Goal: Task Accomplishment & Management: Use online tool/utility

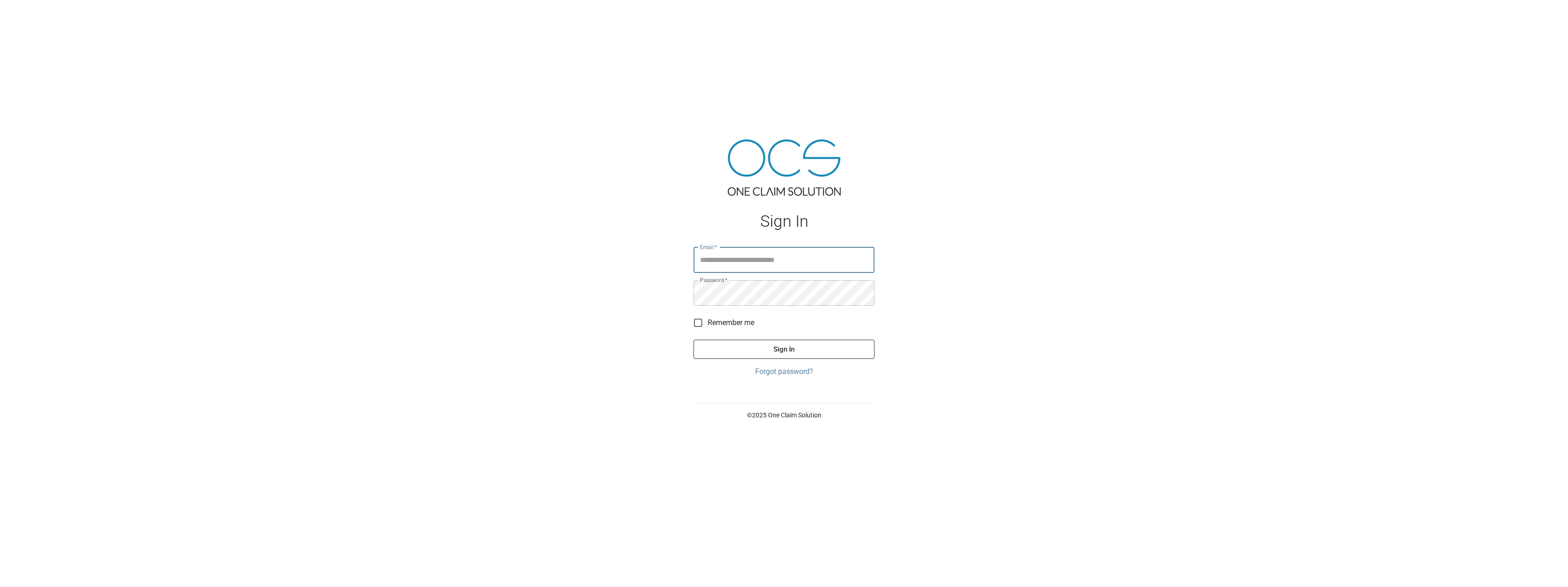
type input "**********"
click at [821, 347] on button "Sign In" at bounding box center [783, 350] width 181 height 19
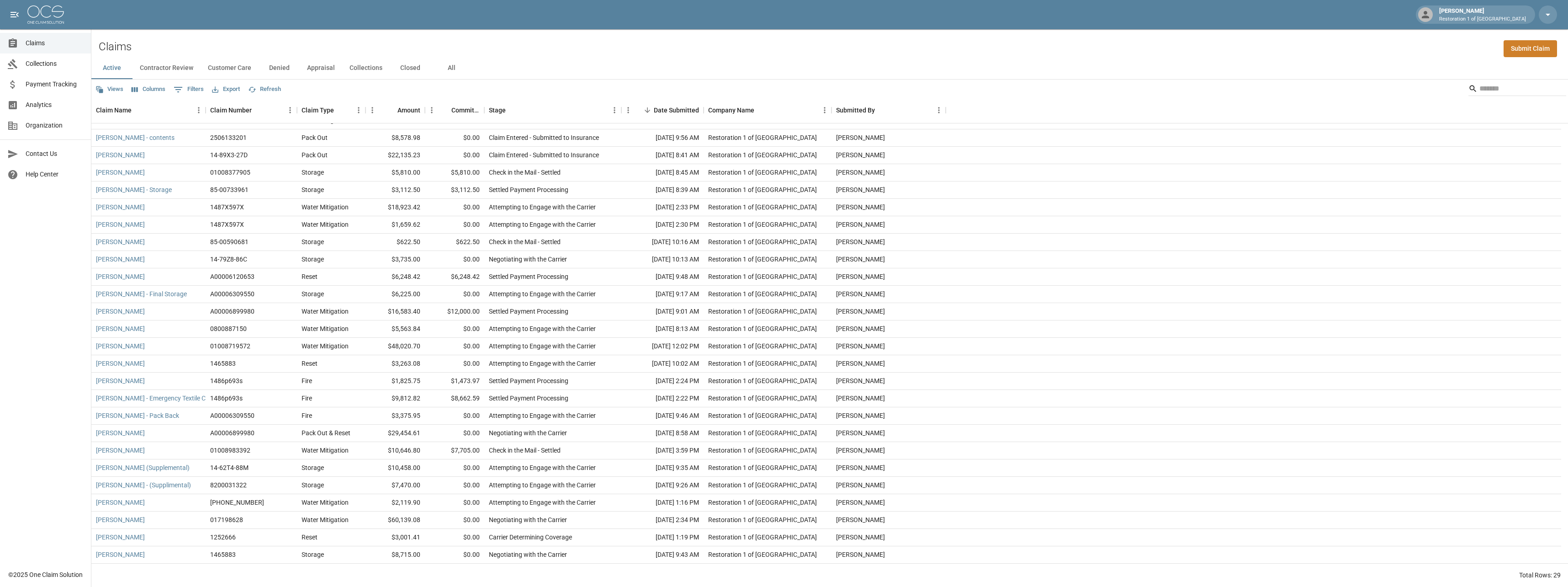
scroll to position [64, 0]
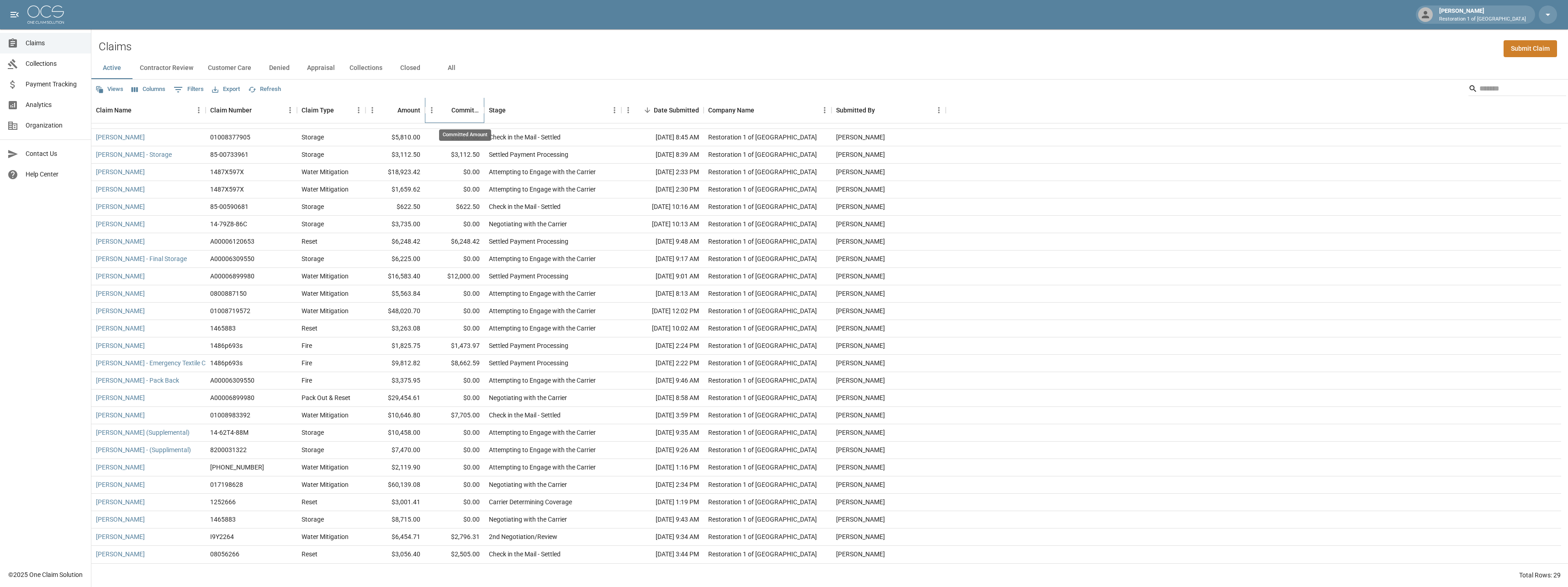
drag, startPoint x: 452, startPoint y: 109, endPoint x: 451, endPoint y: 166, distance: 57.0
click at [452, 109] on div "Committed Amount" at bounding box center [466, 110] width 29 height 26
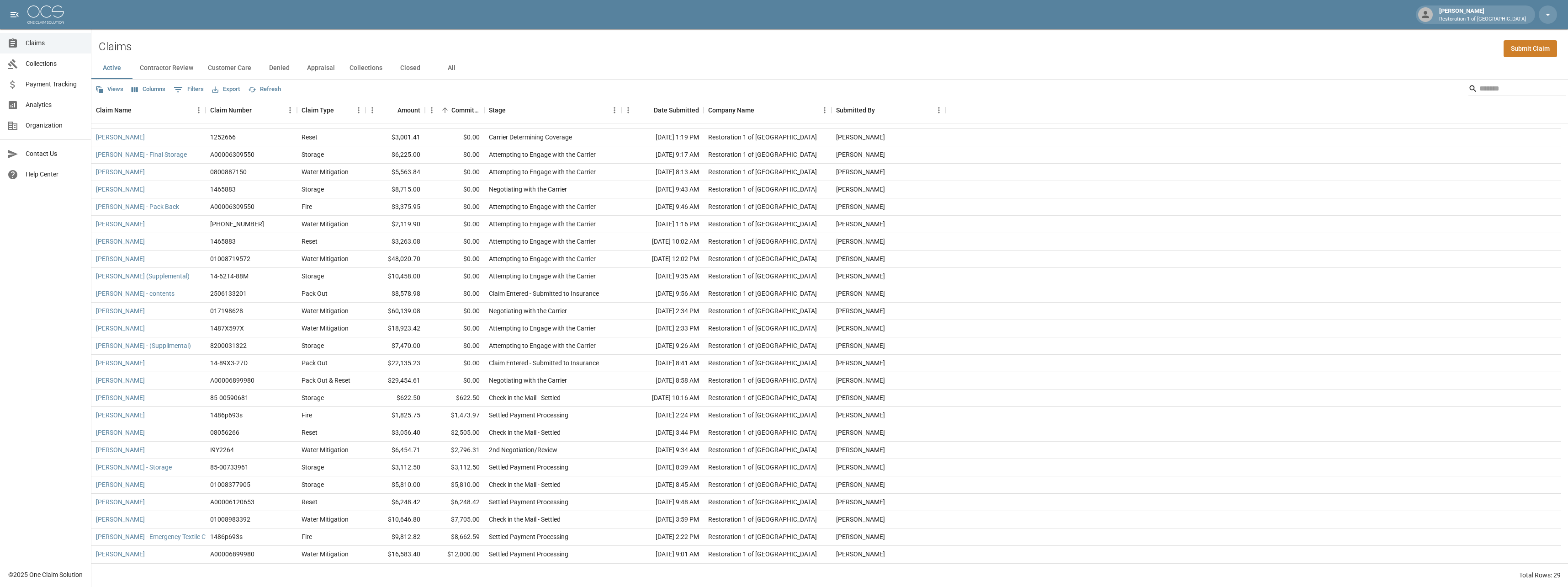
click at [177, 69] on button "Contractor Review" at bounding box center [167, 68] width 68 height 22
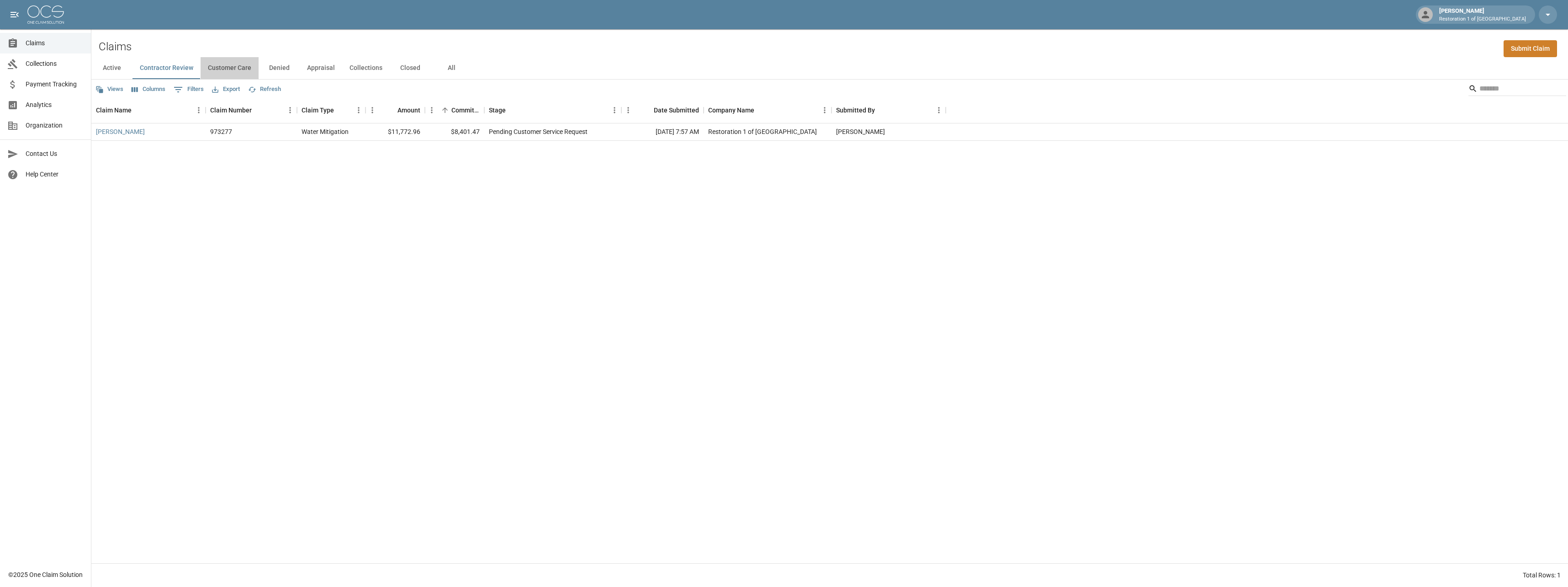
click at [223, 63] on button "Customer Care" at bounding box center [229, 68] width 58 height 22
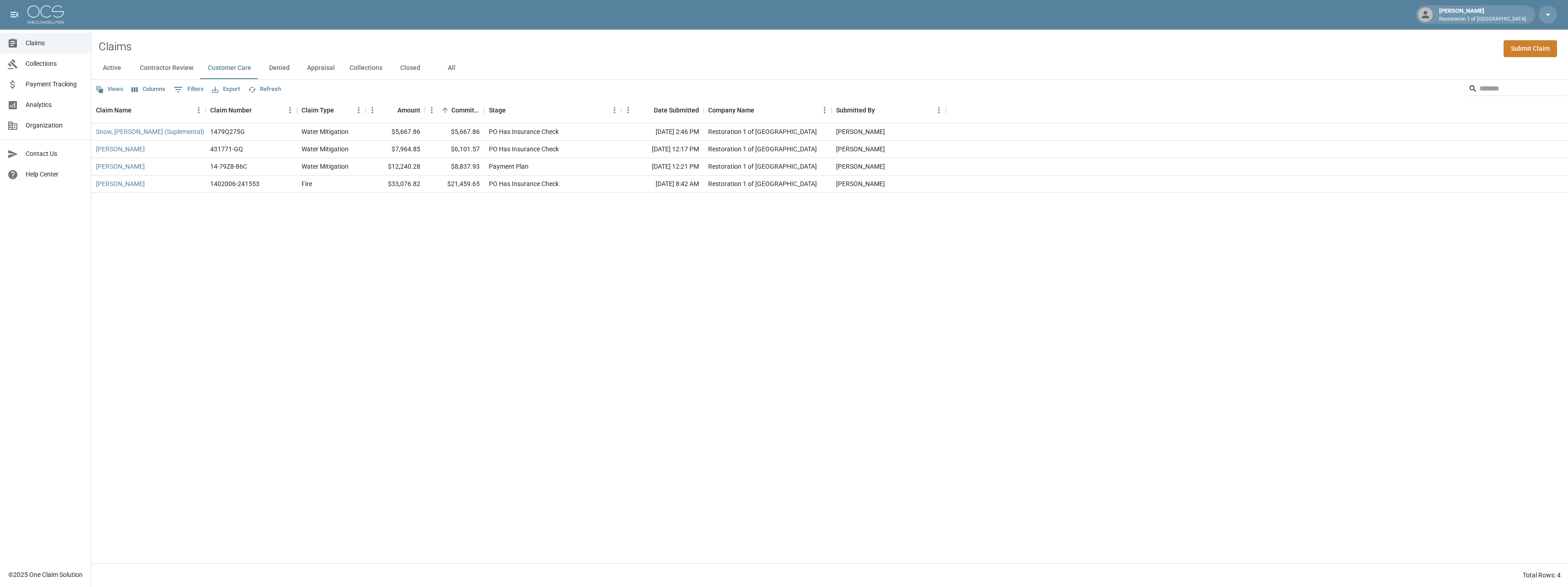
click at [276, 65] on button "Denied" at bounding box center [279, 68] width 41 height 22
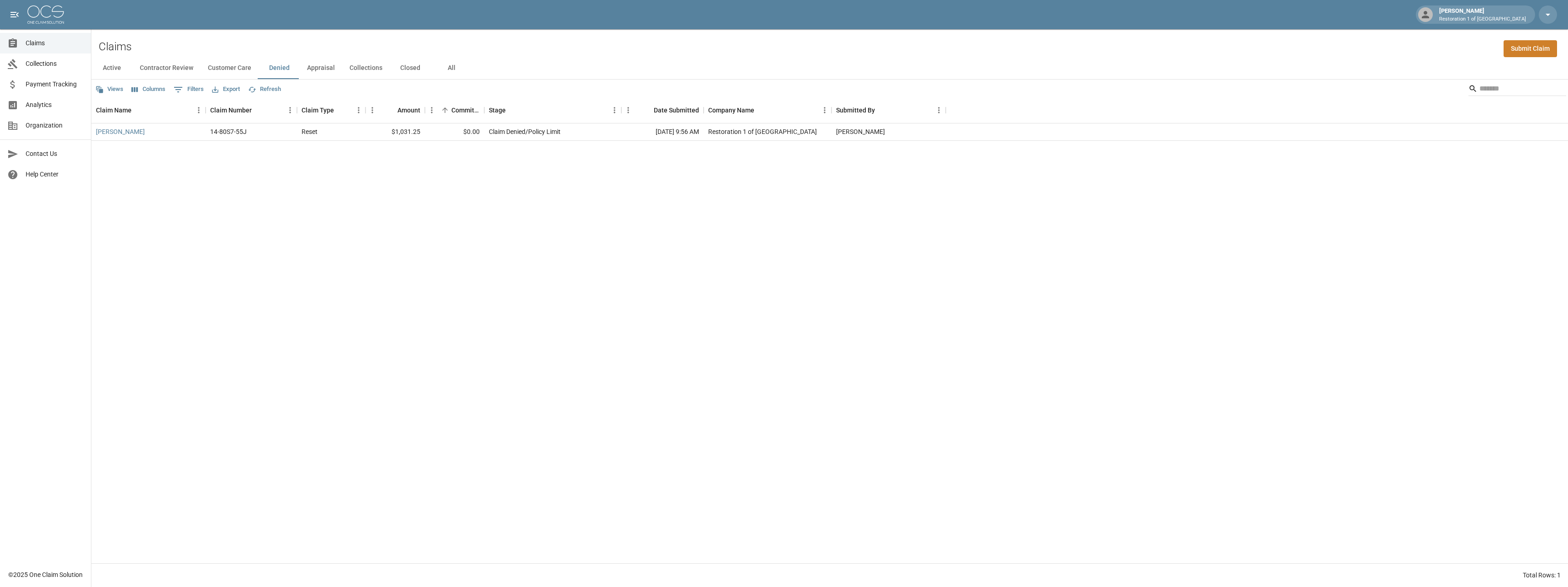
click at [317, 67] on button "Appraisal" at bounding box center [321, 68] width 43 height 22
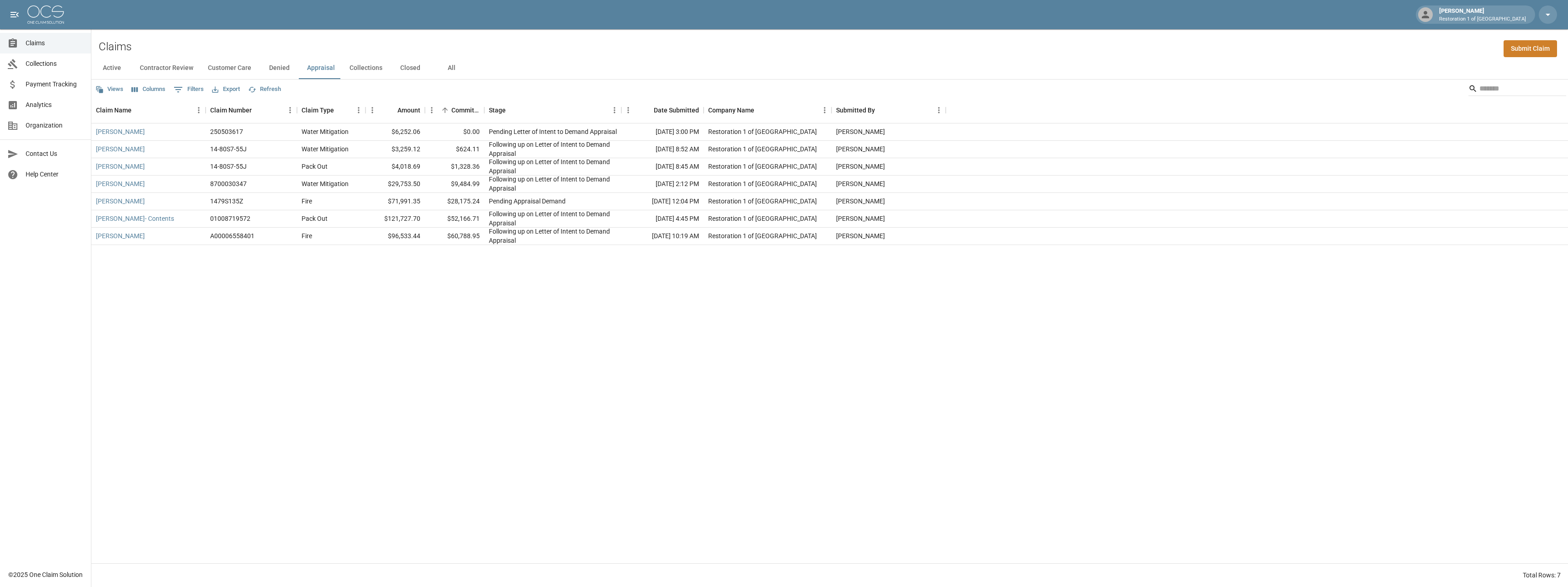
click at [38, 47] on span "Claims" at bounding box center [54, 43] width 58 height 10
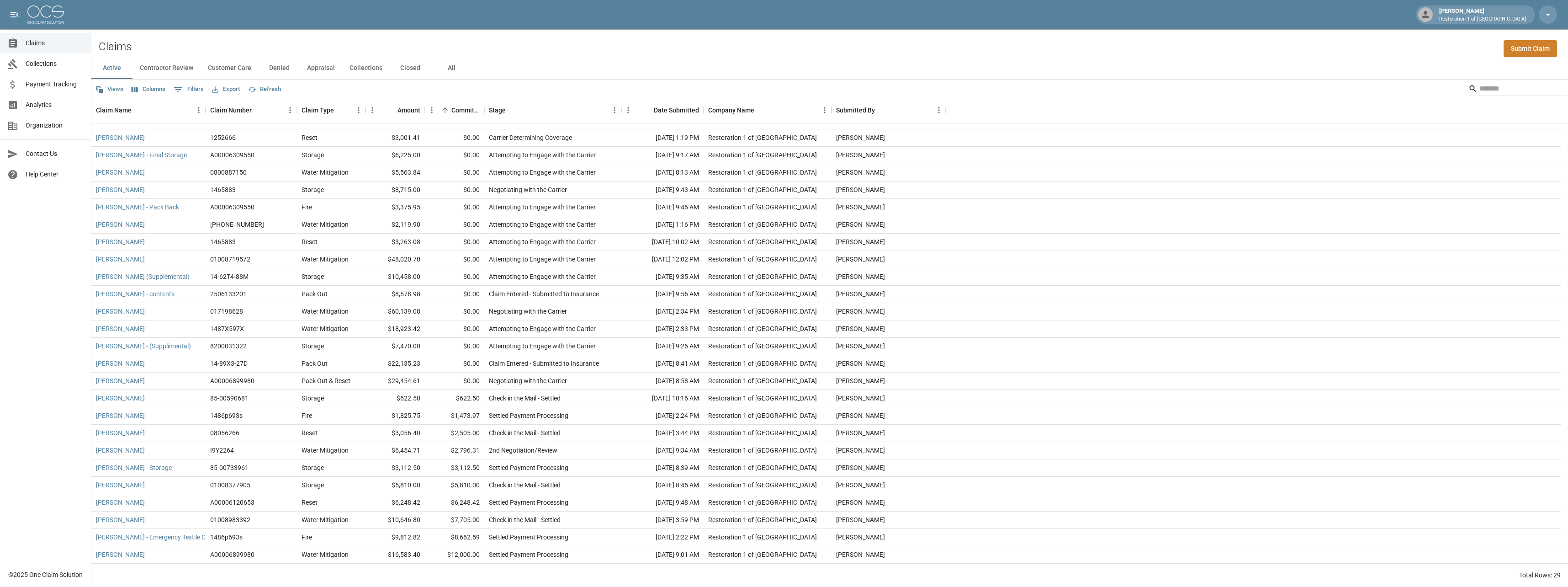
scroll to position [64, 0]
drag, startPoint x: 452, startPoint y: 111, endPoint x: 432, endPoint y: 188, distance: 79.6
click at [452, 111] on div "Committed Amount" at bounding box center [466, 110] width 29 height 26
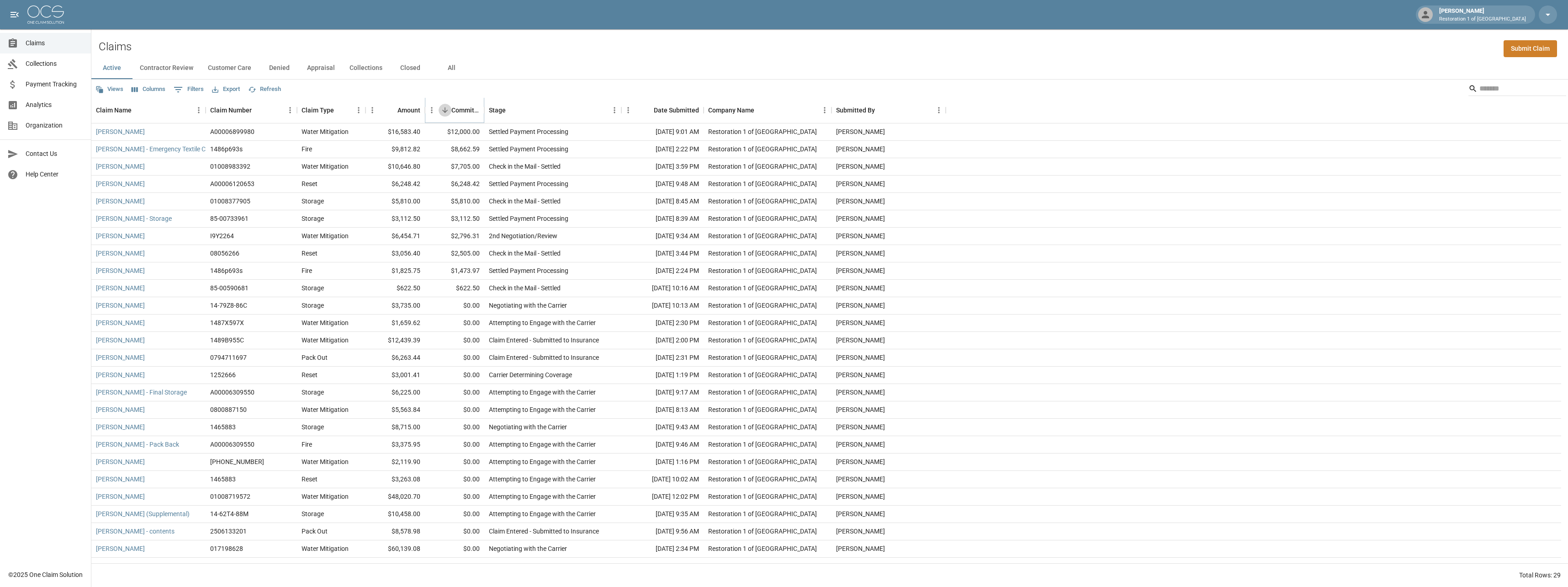
click at [446, 104] on button "Sort" at bounding box center [445, 110] width 13 height 13
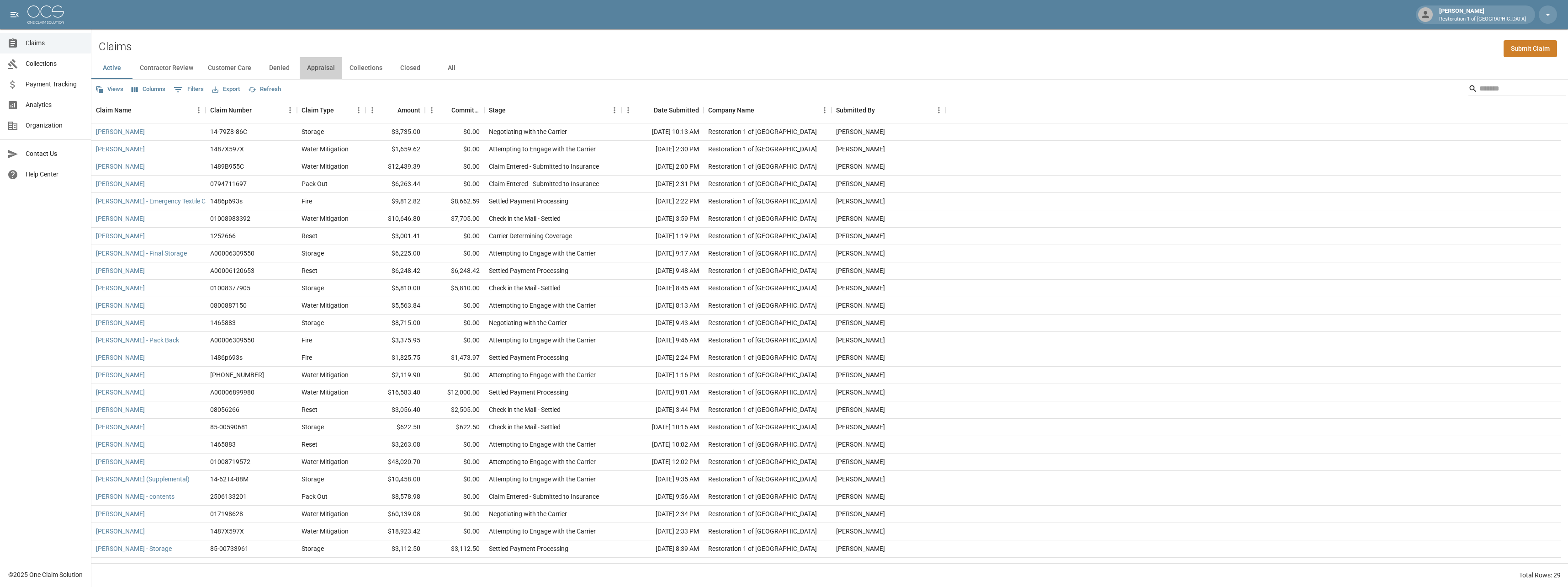
click at [313, 69] on button "Appraisal" at bounding box center [321, 68] width 43 height 22
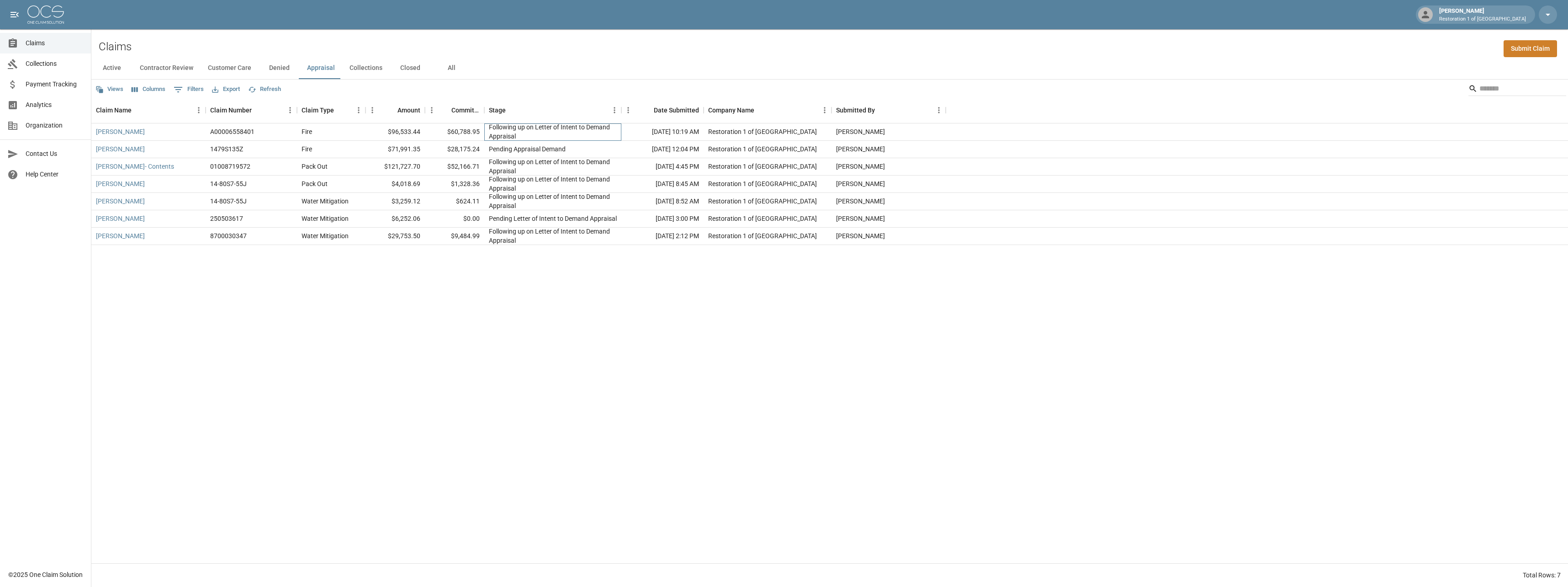
click at [518, 134] on div "Following up on Letter of Intent to Demand Appraisal" at bounding box center [553, 132] width 128 height 18
click at [121, 131] on link "[PERSON_NAME]" at bounding box center [121, 132] width 49 height 9
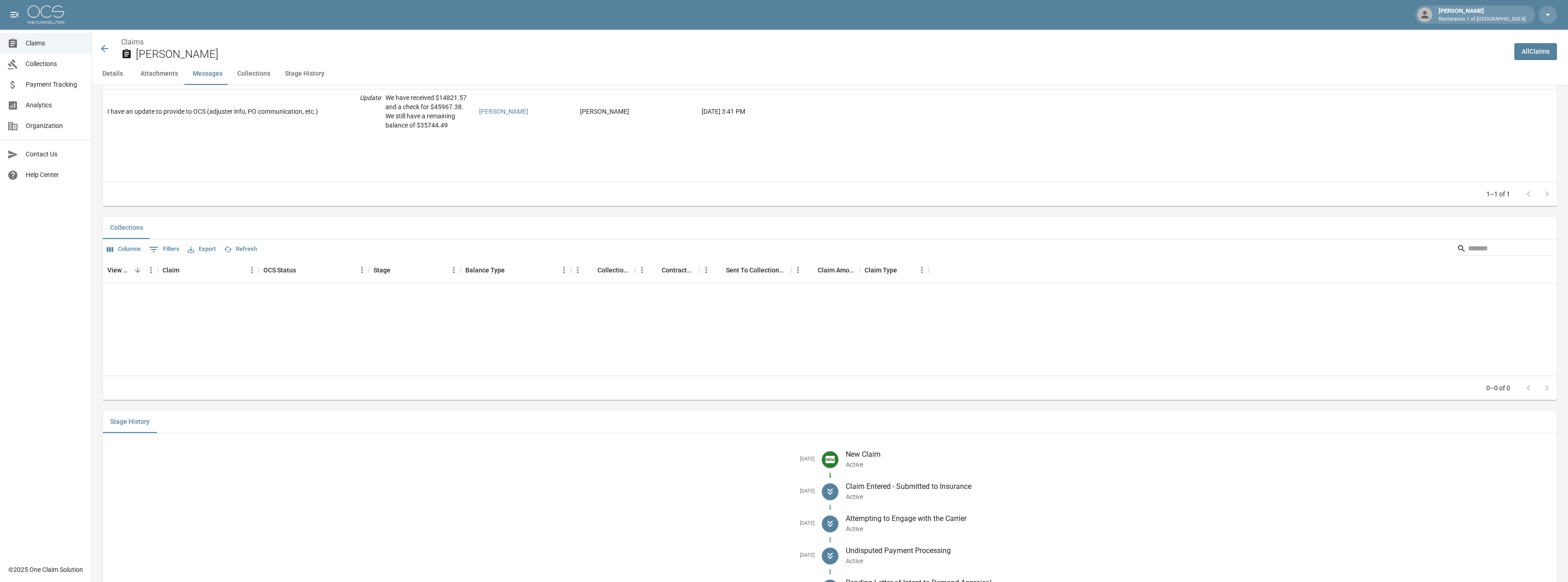
scroll to position [812, 0]
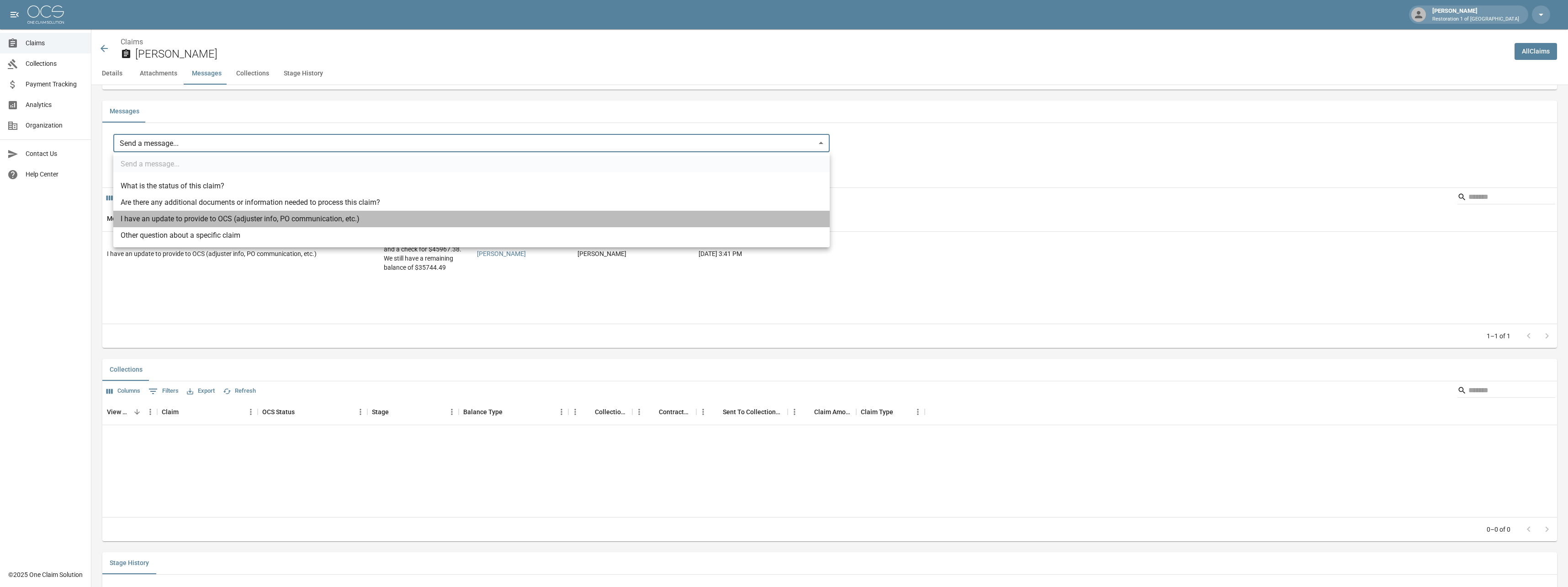
click at [158, 222] on li "I have an update to provide to OCS (adjuster info, PO communication, etc.)" at bounding box center [471, 219] width 716 height 16
type input "**********"
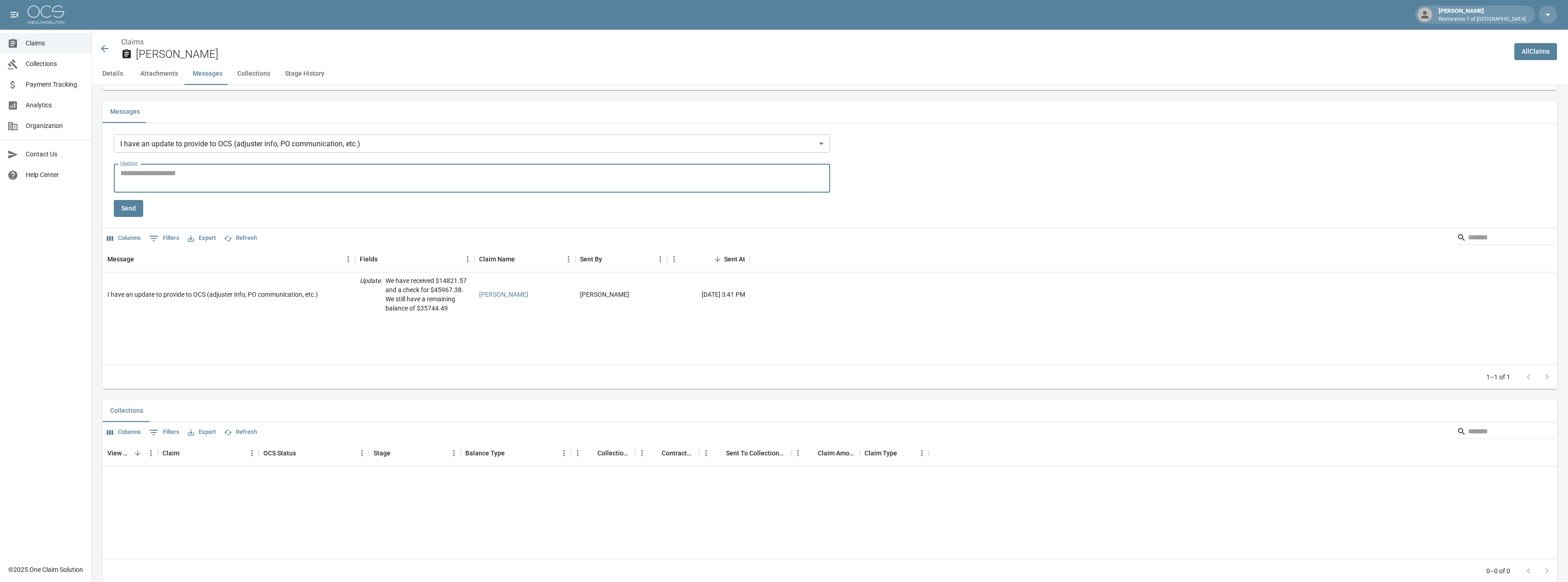
click at [153, 172] on textarea "Update" at bounding box center [472, 179] width 704 height 21
type textarea "**********"
click at [45, 41] on span "Claims" at bounding box center [54, 43] width 58 height 10
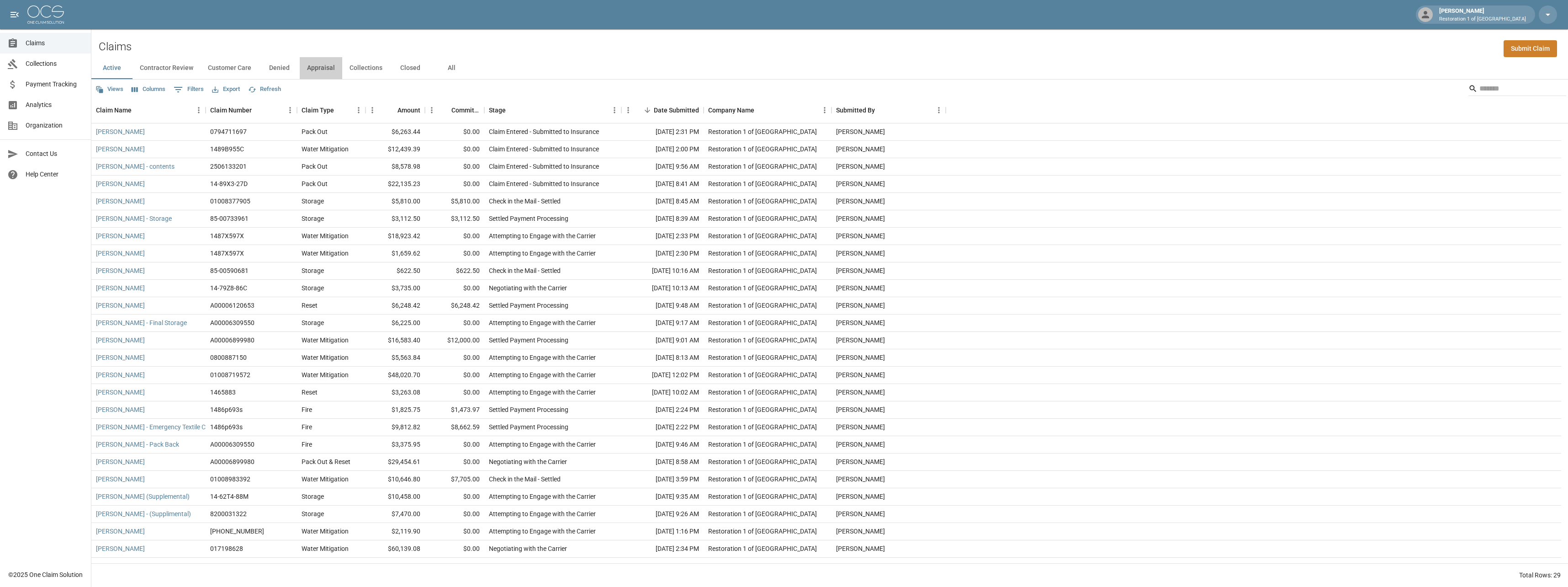
click at [331, 65] on button "Appraisal" at bounding box center [321, 68] width 43 height 22
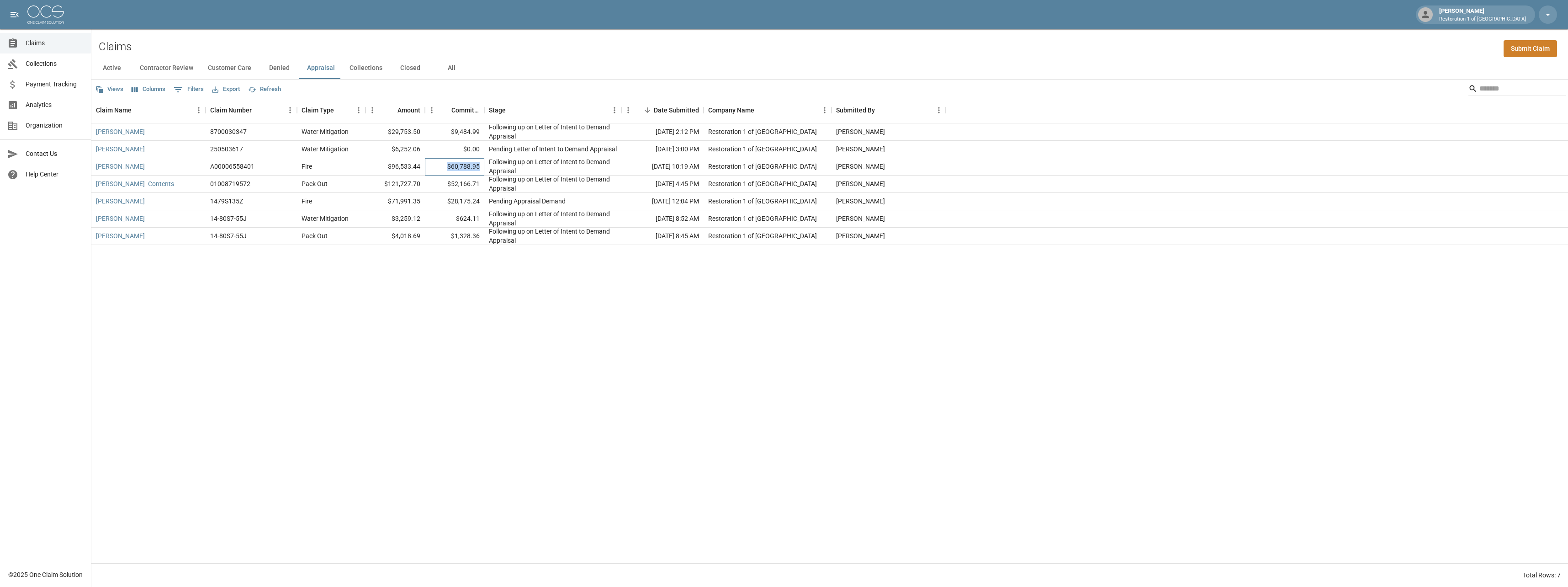
drag, startPoint x: 450, startPoint y: 166, endPoint x: 480, endPoint y: 166, distance: 30.0
click at [480, 166] on div "$60,788.95" at bounding box center [455, 167] width 60 height 18
drag, startPoint x: 725, startPoint y: 378, endPoint x: 649, endPoint y: 373, distance: 76.2
click at [724, 378] on div "[PERSON_NAME] 8700030347 Water Mitigation $29,753.50 $9,484.99 Following up on …" at bounding box center [830, 343] width 1477 height 440
drag, startPoint x: 446, startPoint y: 164, endPoint x: 481, endPoint y: 163, distance: 35.0
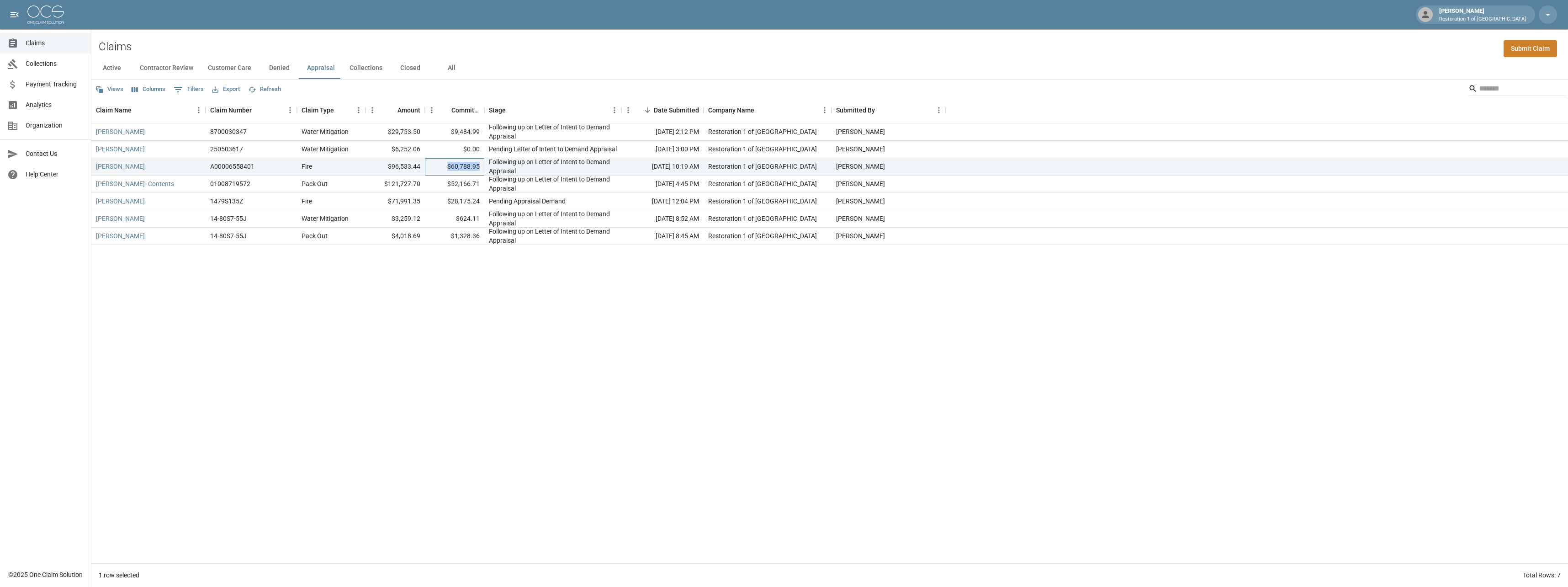
click at [481, 163] on div "$60,788.95" at bounding box center [455, 167] width 60 height 18
drag, startPoint x: 342, startPoint y: 296, endPoint x: 363, endPoint y: 177, distance: 120.8
click at [343, 296] on div "[PERSON_NAME] 8700030347 Water Mitigation $29,753.50 $9,484.99 Following up on …" at bounding box center [830, 343] width 1477 height 440
click at [128, 169] on div "[PERSON_NAME]" at bounding box center [149, 167] width 114 height 18
click at [122, 168] on link "[PERSON_NAME]" at bounding box center [121, 166] width 49 height 9
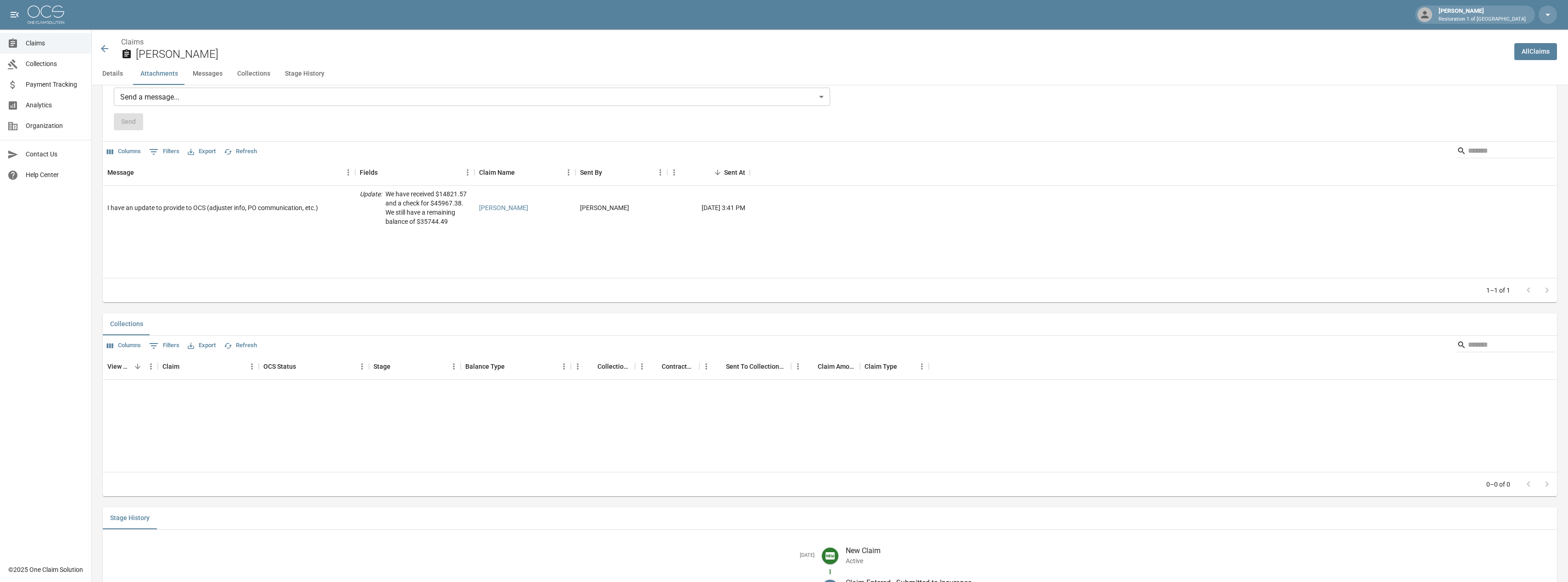
scroll to position [721, 0]
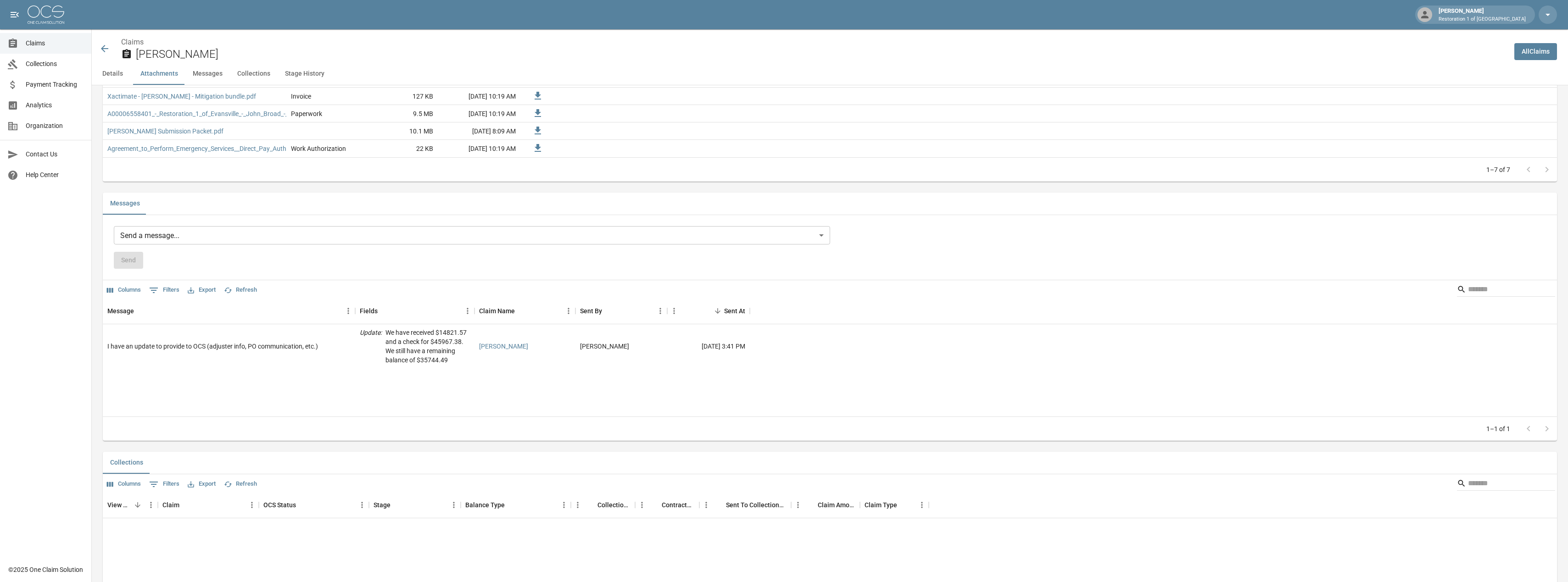
click at [176, 237] on body "[PERSON_NAME] Restoration 1 of Evansville Claims Collections Payment Tracking A…" at bounding box center [784, 91] width 1568 height 1624
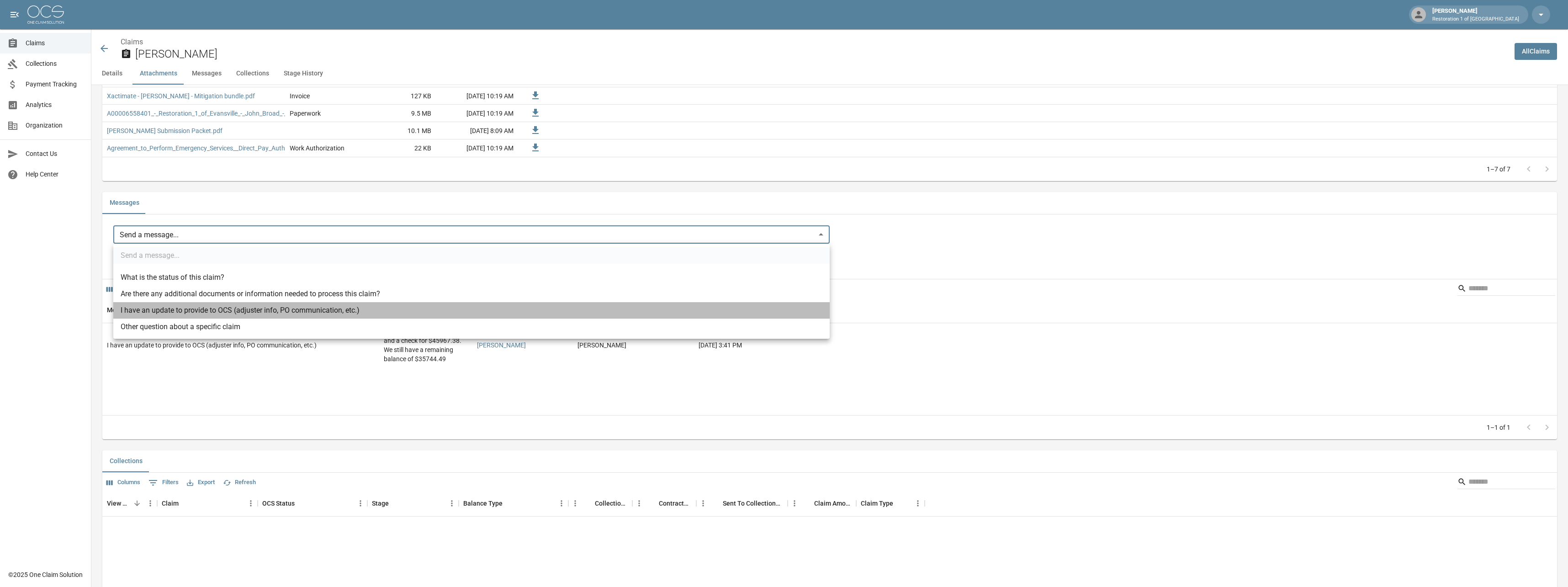
click at [176, 311] on li "I have an update to provide to OCS (adjuster info, PO communication, etc.)" at bounding box center [471, 310] width 716 height 16
type input "**********"
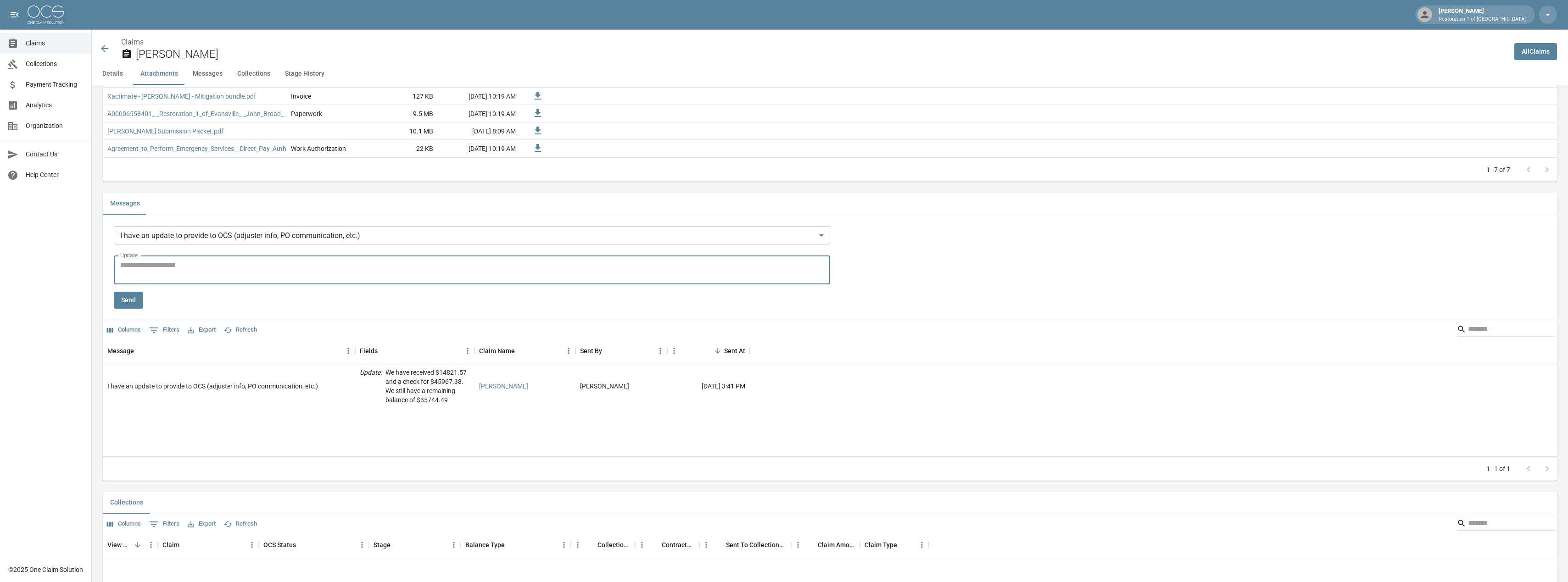
click at [187, 267] on textarea "Update" at bounding box center [472, 270] width 704 height 21
type textarea "*"
type textarea "**********"
